Goal: Navigation & Orientation: Go to known website

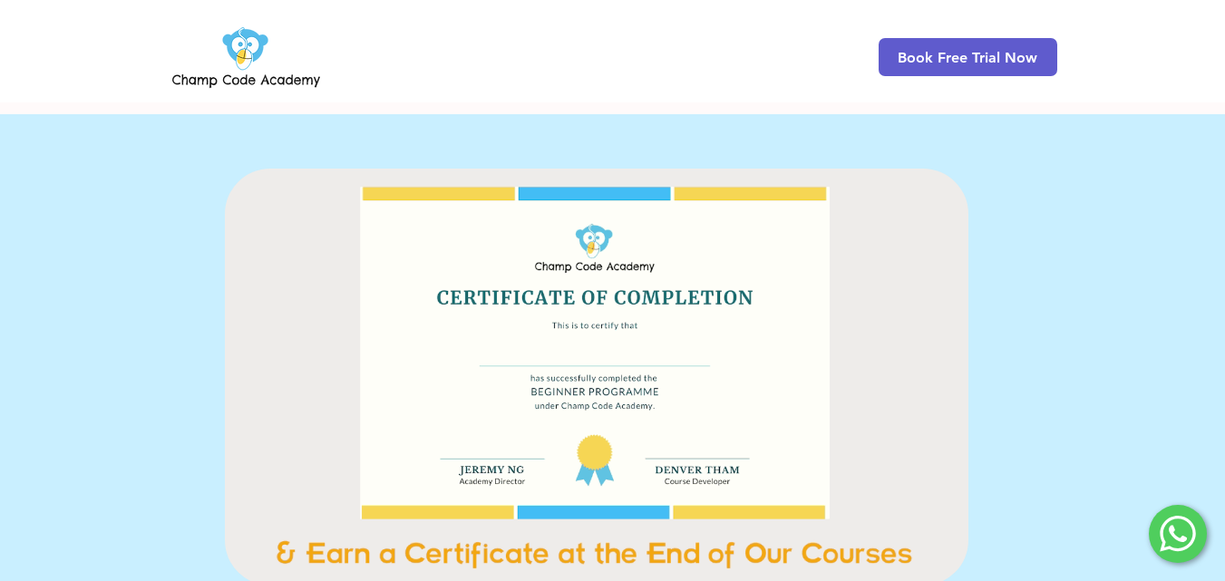
click at [222, 68] on img at bounding box center [246, 57] width 155 height 71
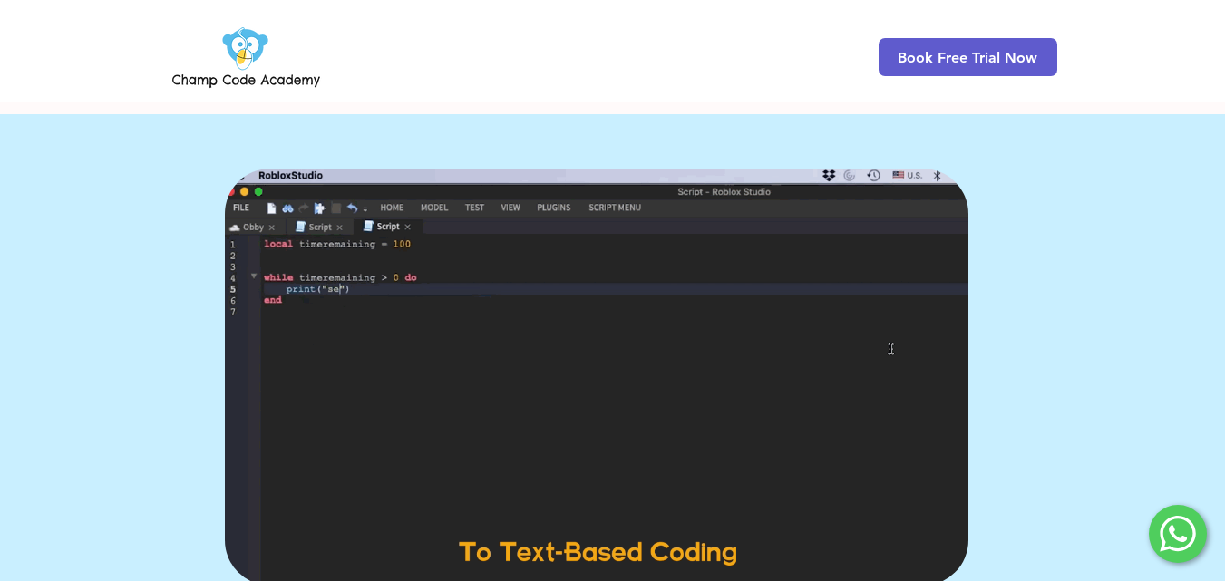
click at [222, 68] on img at bounding box center [246, 57] width 155 height 71
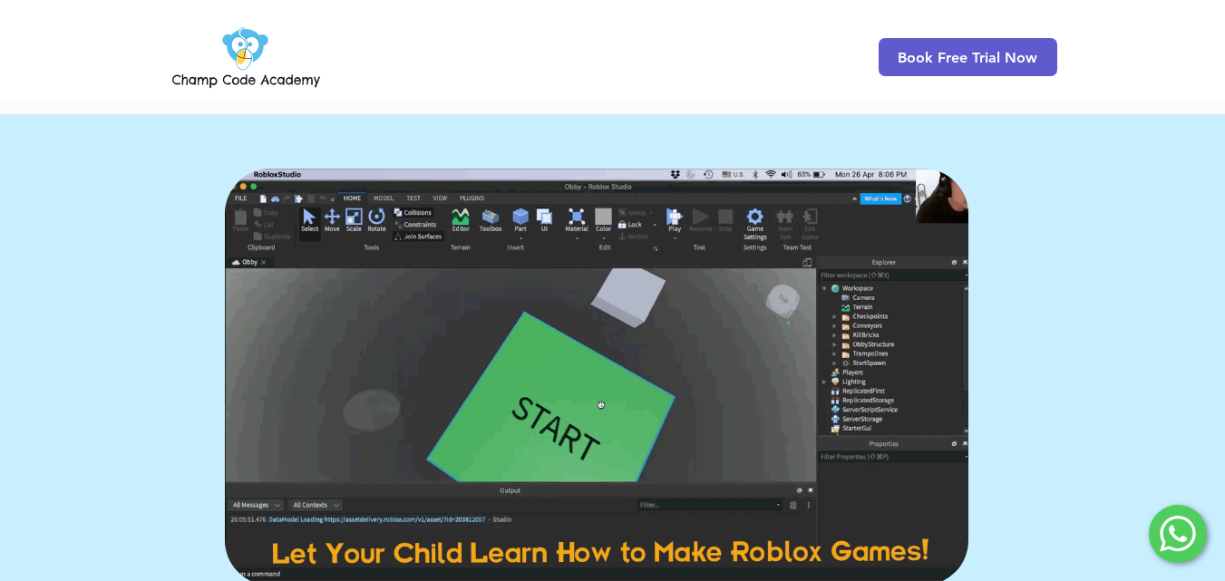
click at [222, 68] on img at bounding box center [246, 57] width 155 height 71
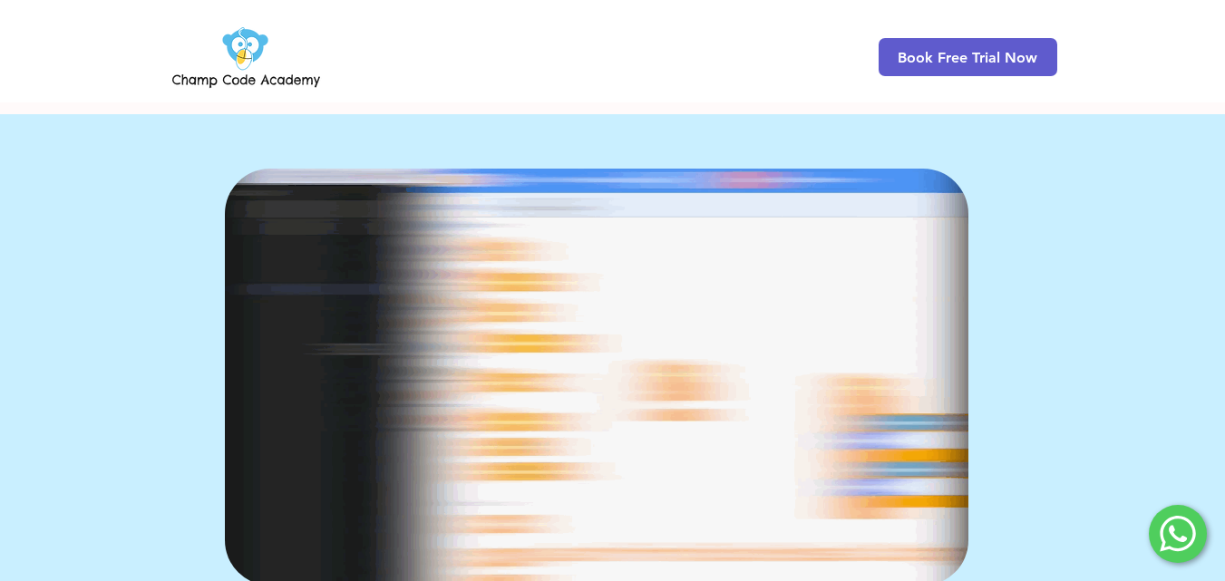
click at [222, 68] on img at bounding box center [246, 57] width 155 height 71
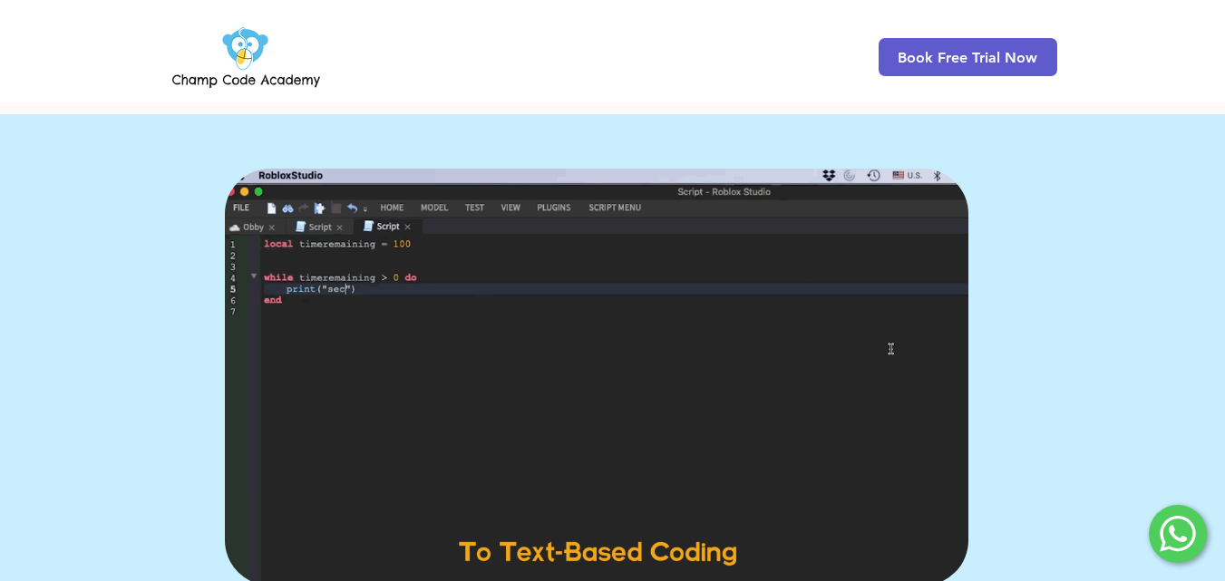
click at [222, 68] on img at bounding box center [246, 57] width 155 height 71
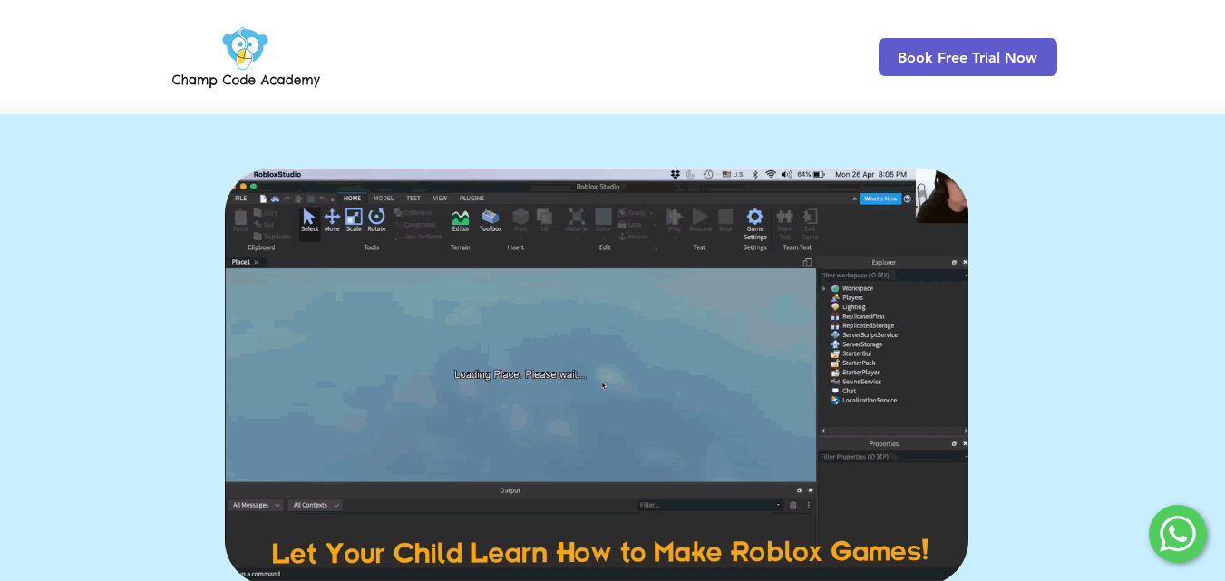
click at [222, 68] on img at bounding box center [246, 57] width 155 height 71
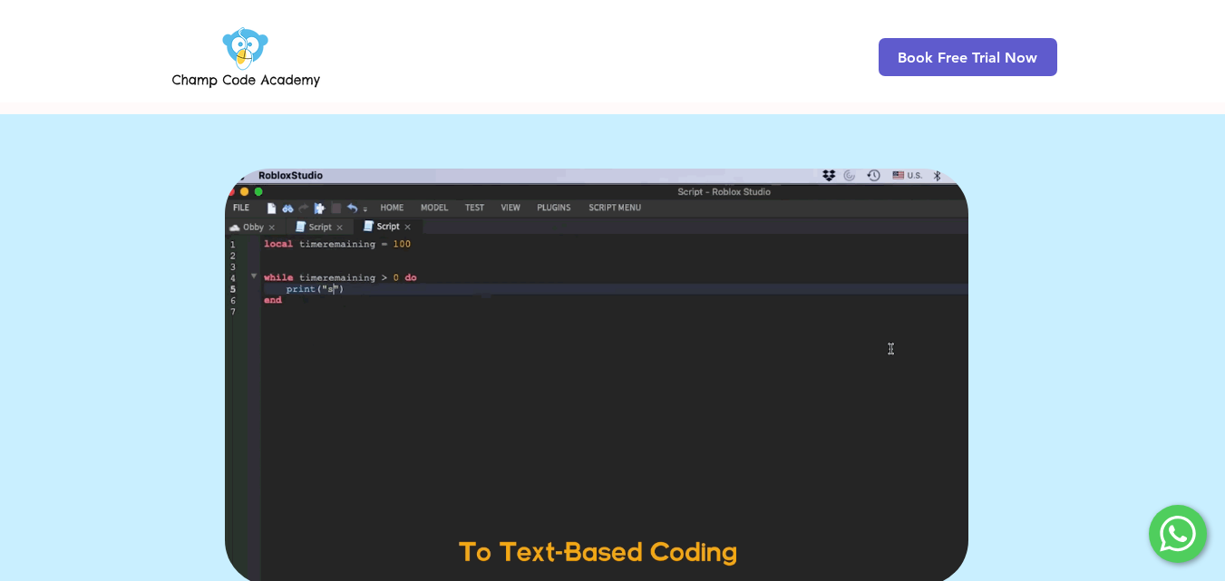
click at [222, 68] on img at bounding box center [246, 57] width 155 height 71
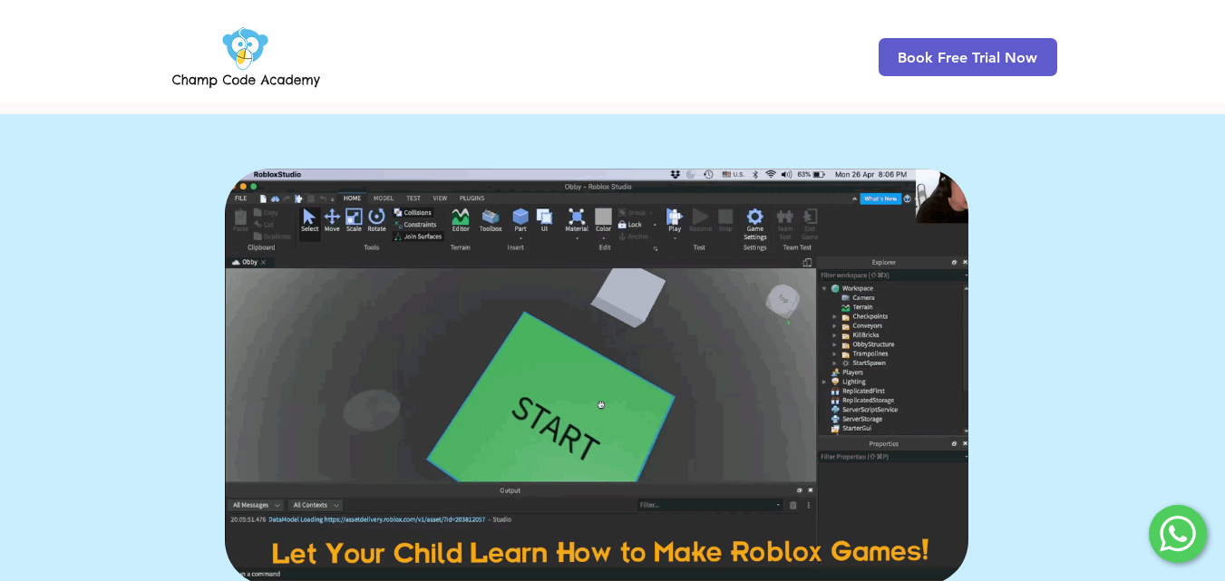
click at [222, 68] on img at bounding box center [246, 57] width 155 height 71
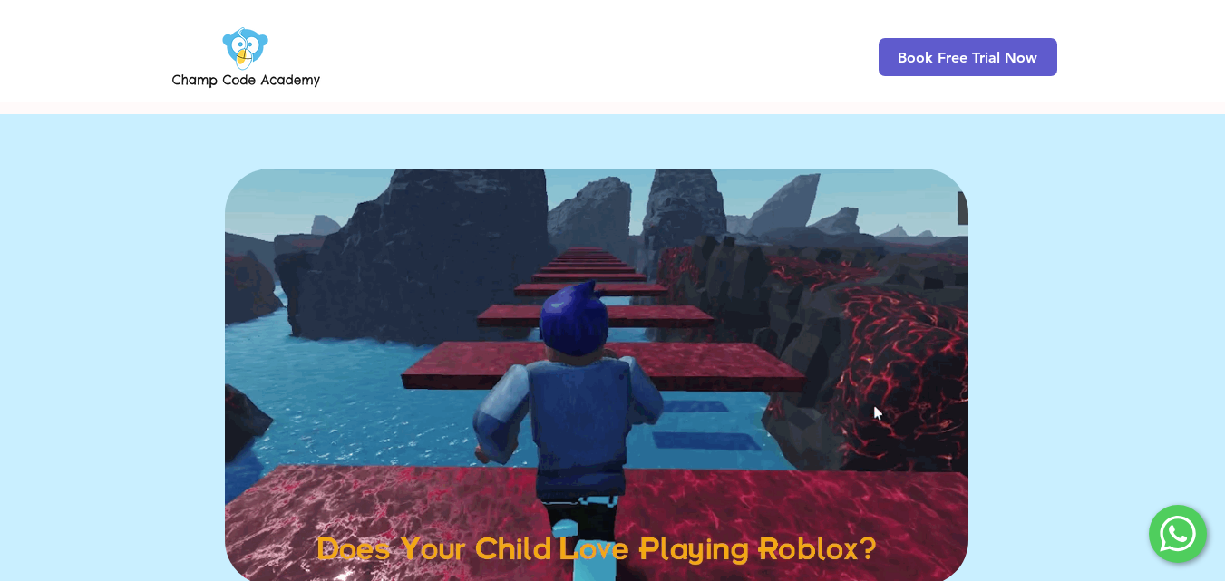
click at [194, 73] on img at bounding box center [246, 57] width 155 height 71
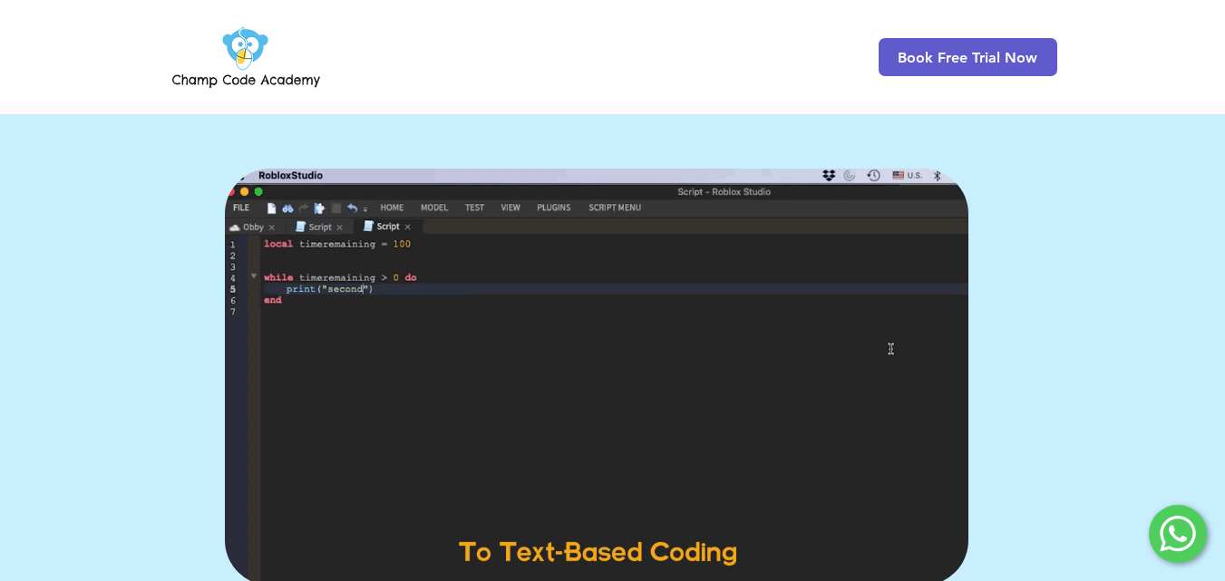
click at [194, 73] on img at bounding box center [246, 57] width 155 height 71
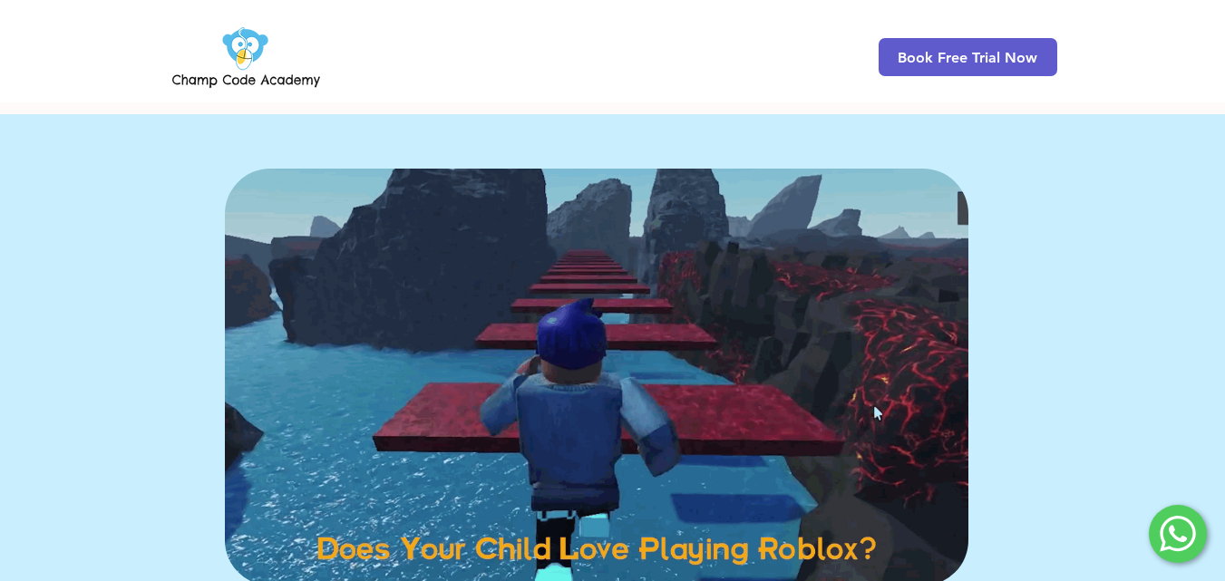
click at [194, 73] on img at bounding box center [246, 57] width 155 height 71
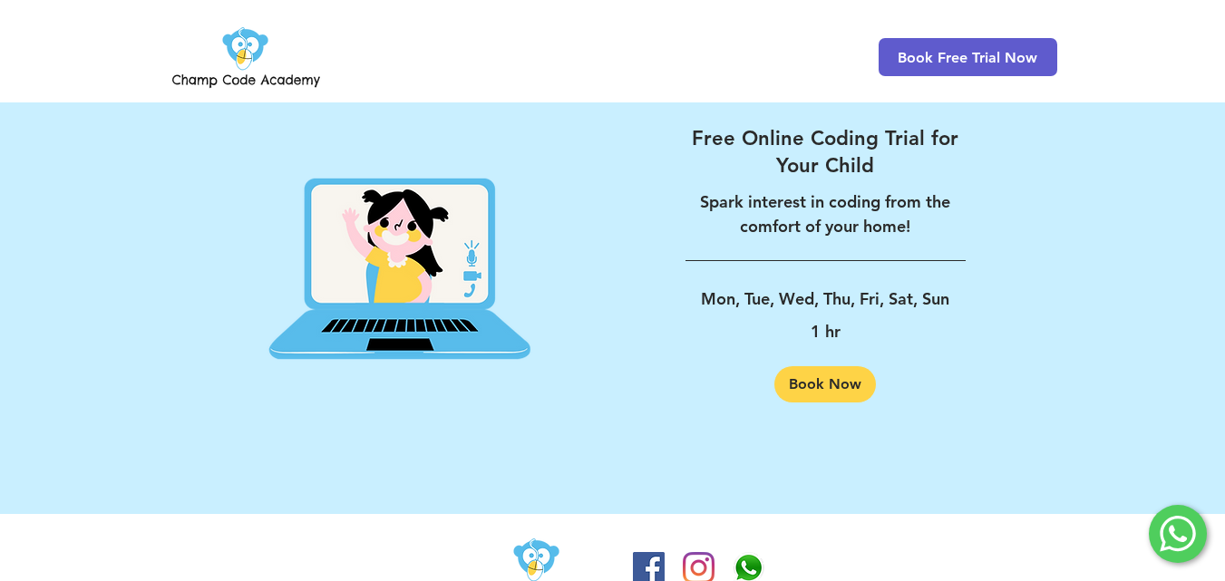
scroll to position [2994, 0]
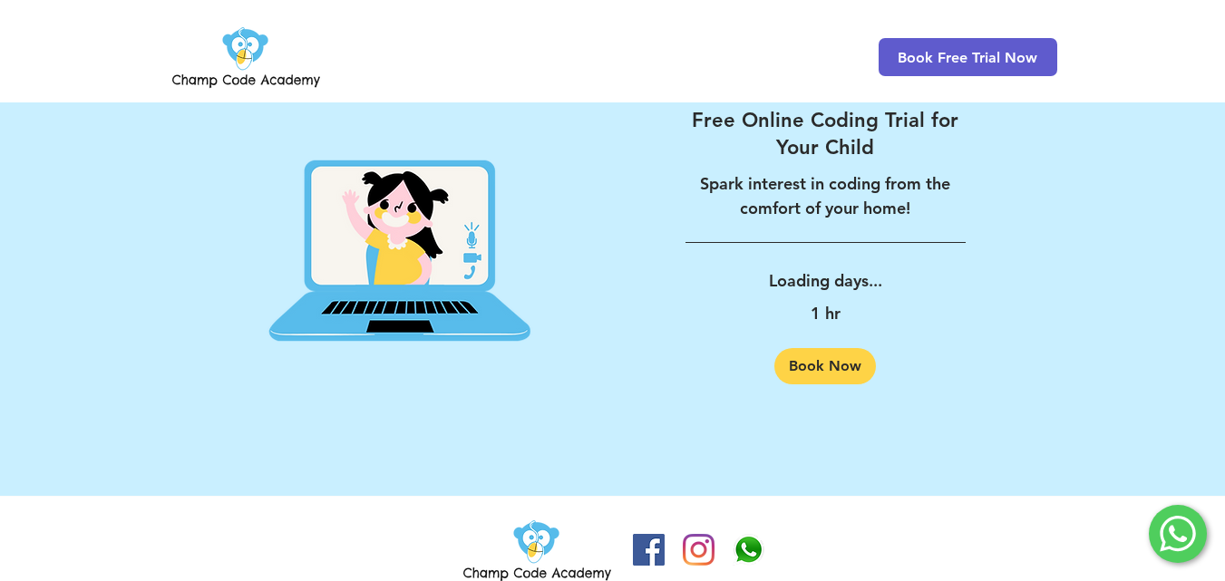
scroll to position [2986, 0]
